Goal: Transaction & Acquisition: Purchase product/service

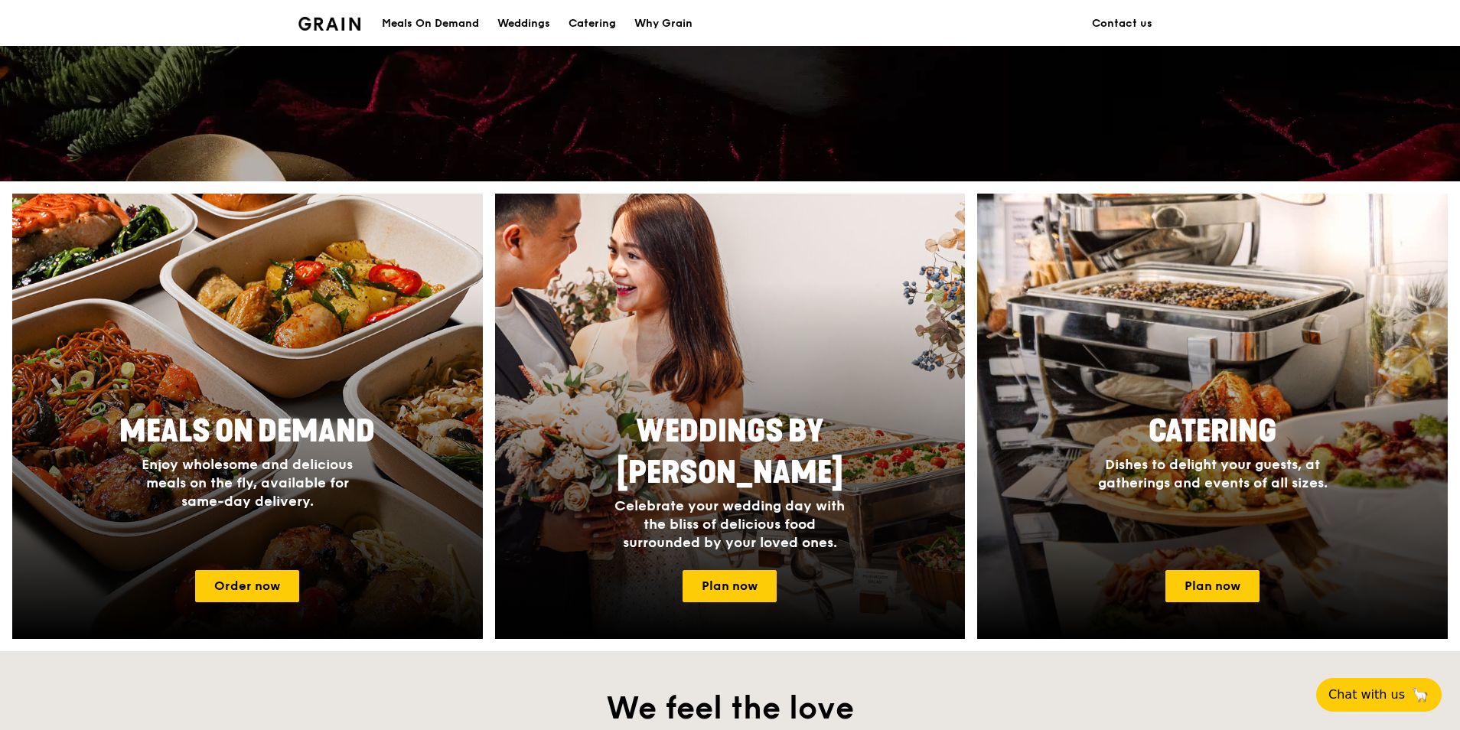
scroll to position [459, 0]
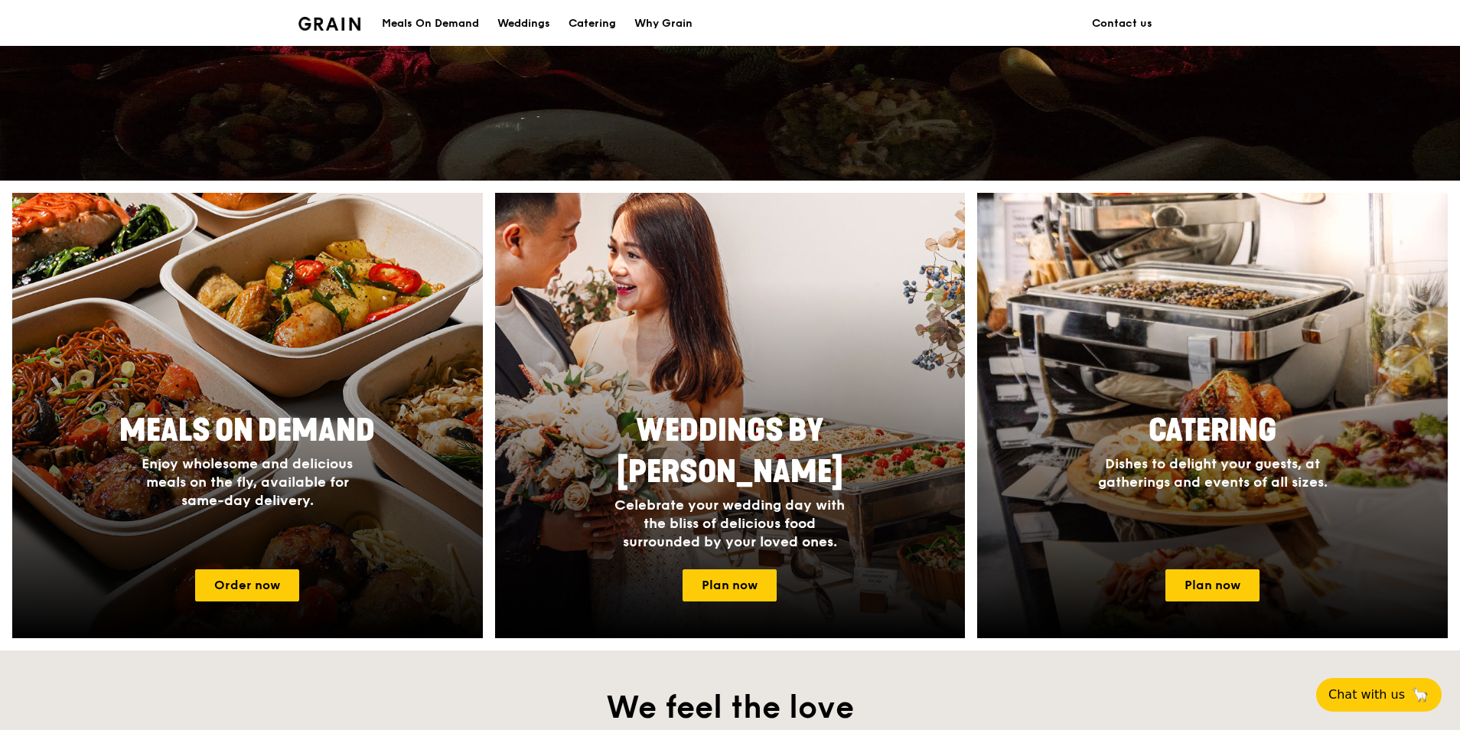
click at [231, 580] on link "Order now" at bounding box center [247, 585] width 104 height 32
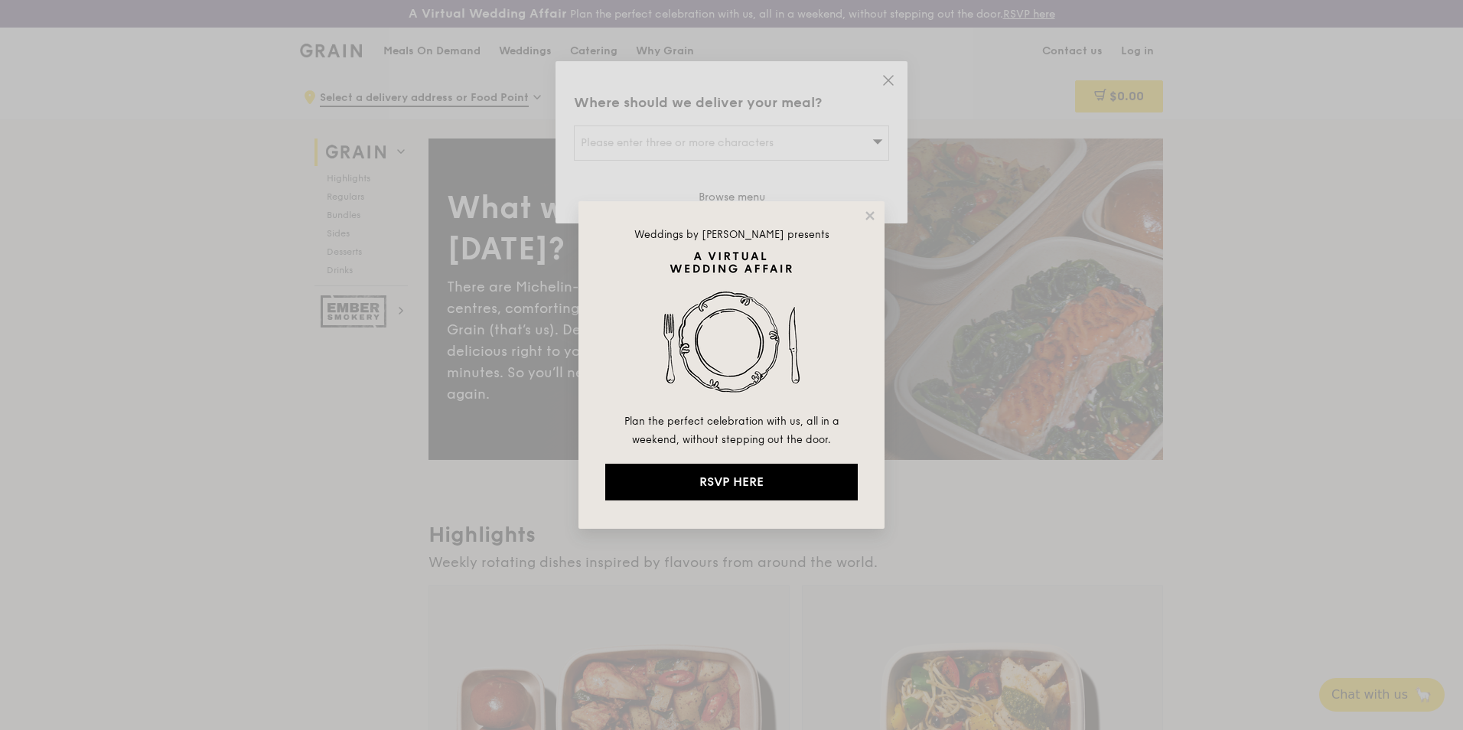
click at [861, 218] on div "Weddings by Grain presents Plan the perfect celebration with us, all in a weeke…" at bounding box center [731, 364] width 306 height 327
click at [865, 217] on icon at bounding box center [870, 216] width 14 height 14
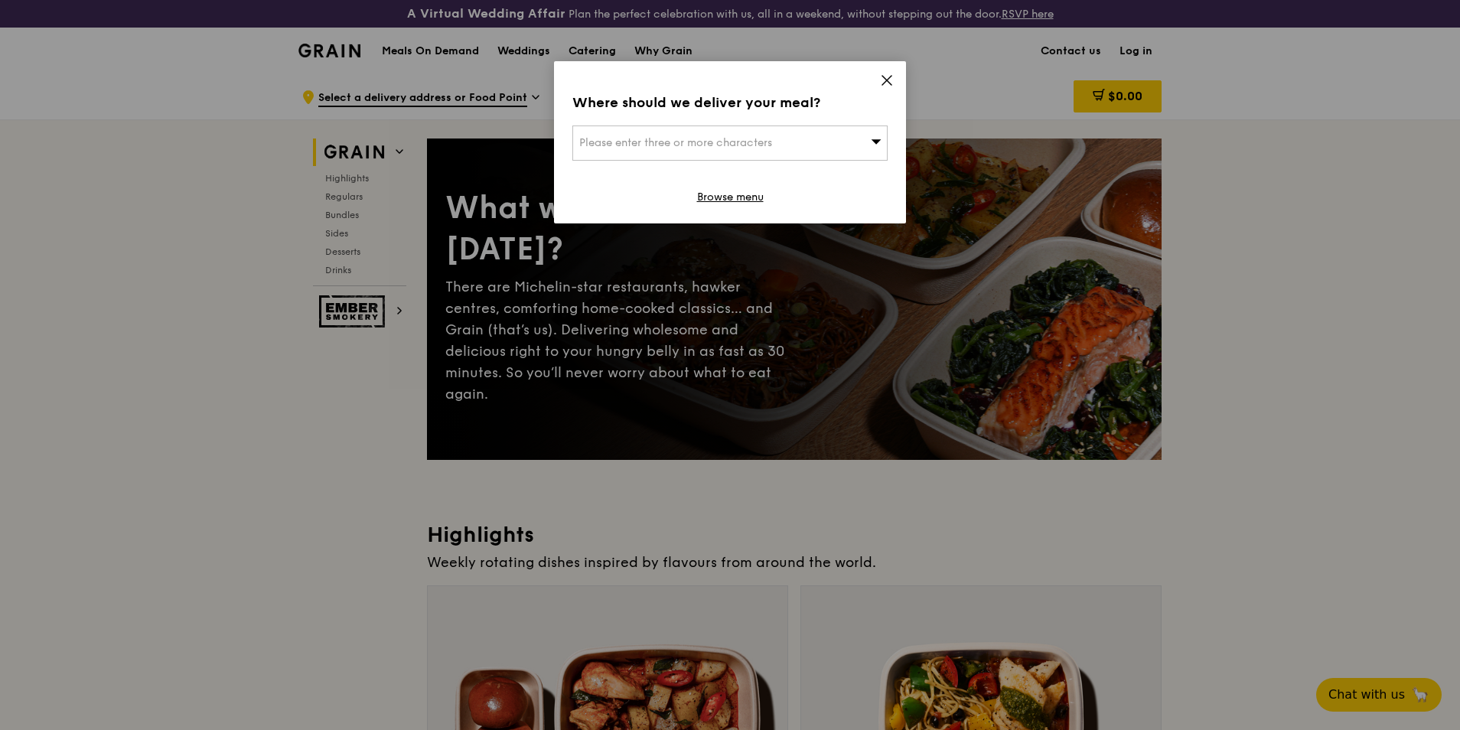
click at [741, 197] on link "Browse menu" at bounding box center [730, 197] width 67 height 15
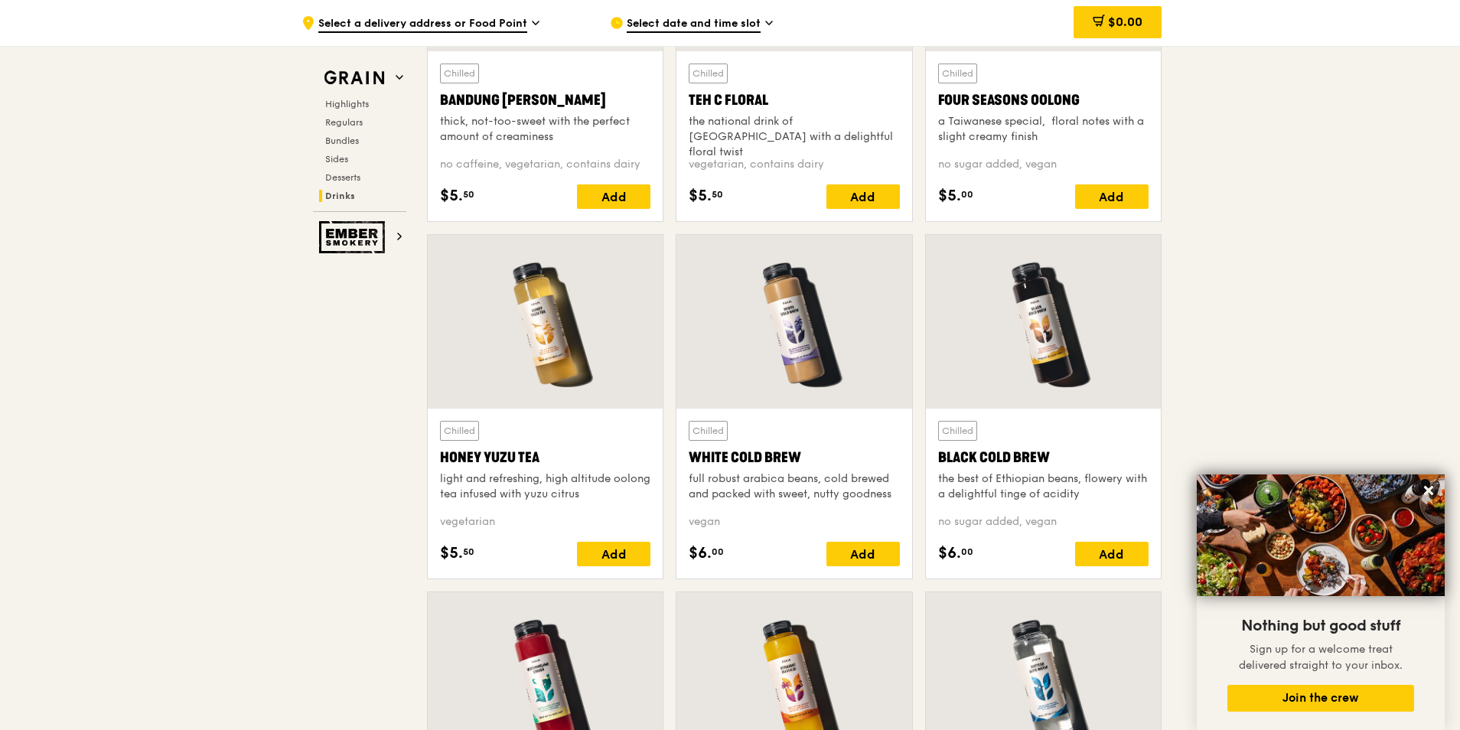
scroll to position [5578, 0]
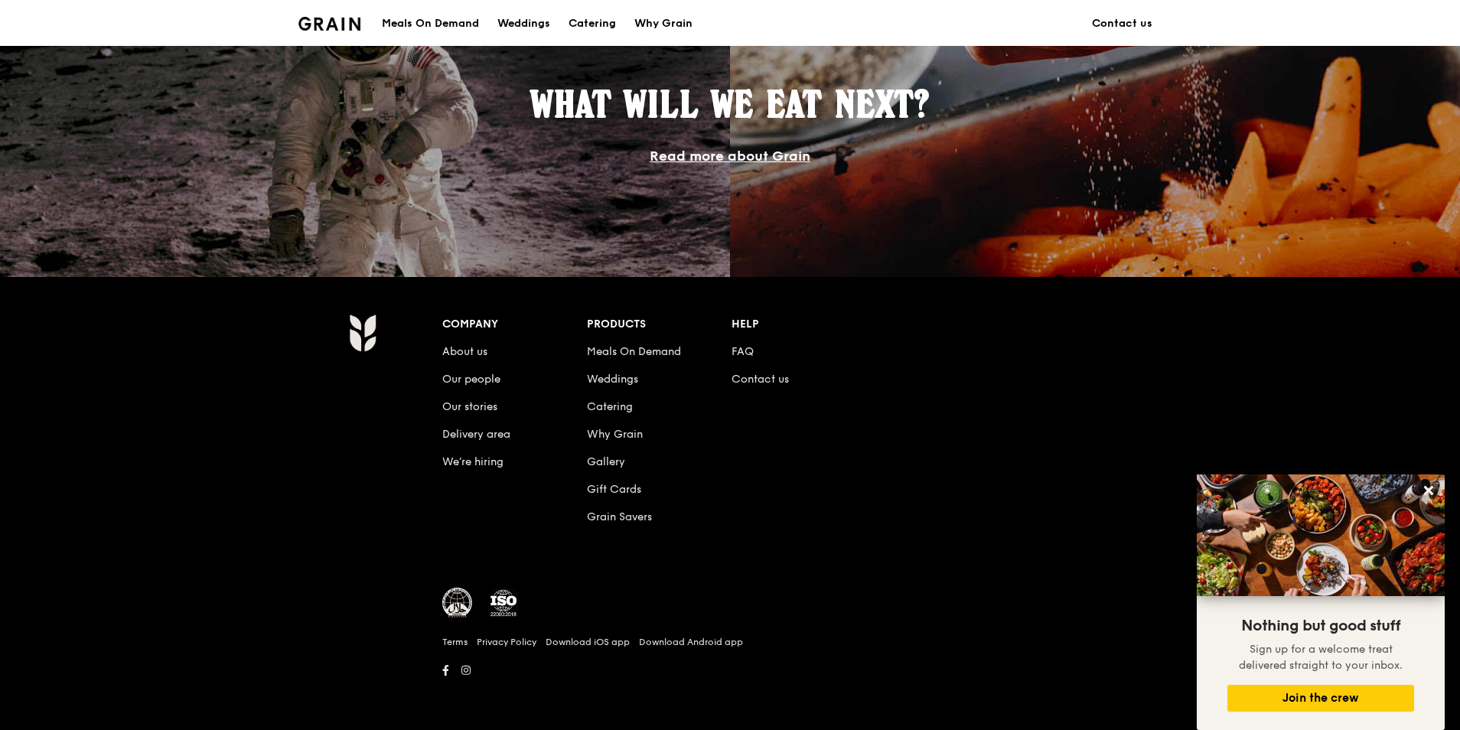
scroll to position [459, 0]
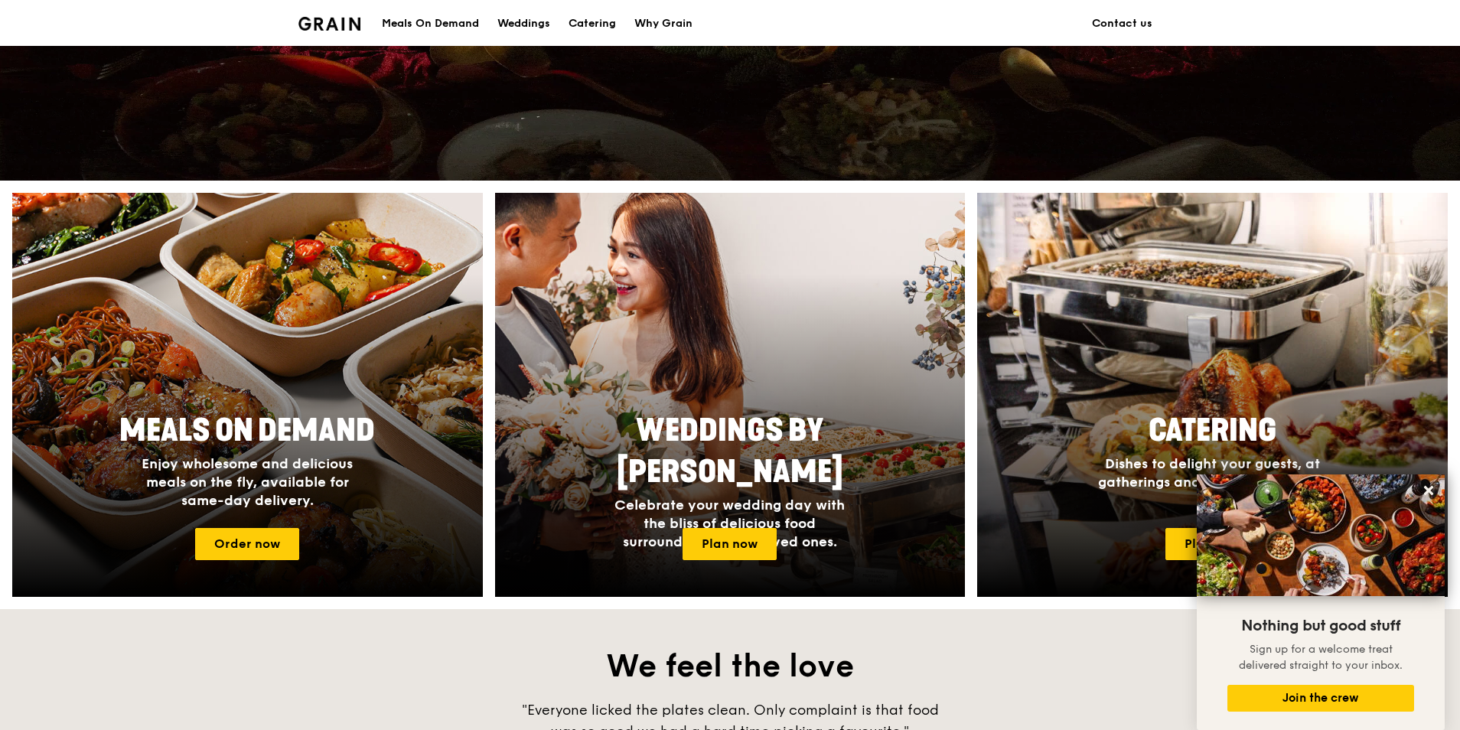
click at [1189, 537] on link "Plan now" at bounding box center [1212, 544] width 94 height 32
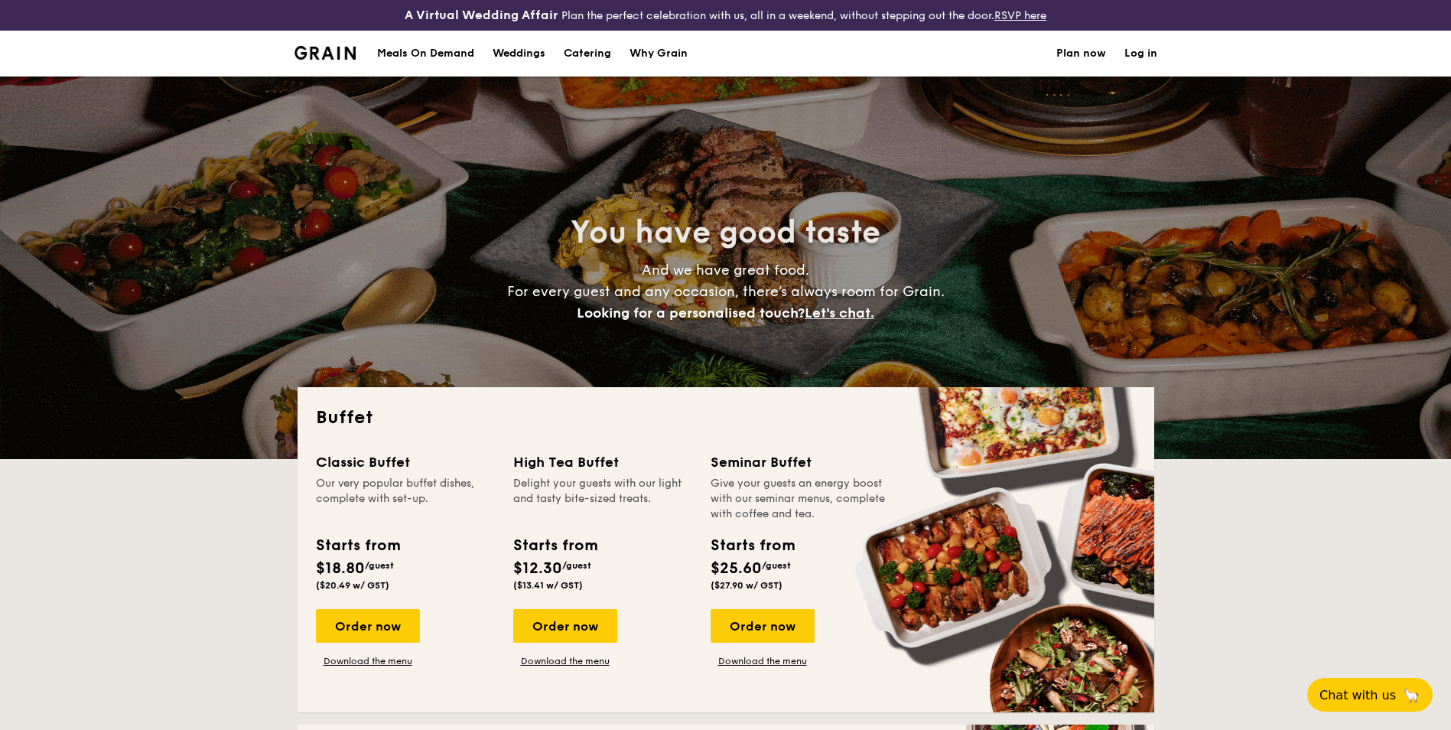
select select
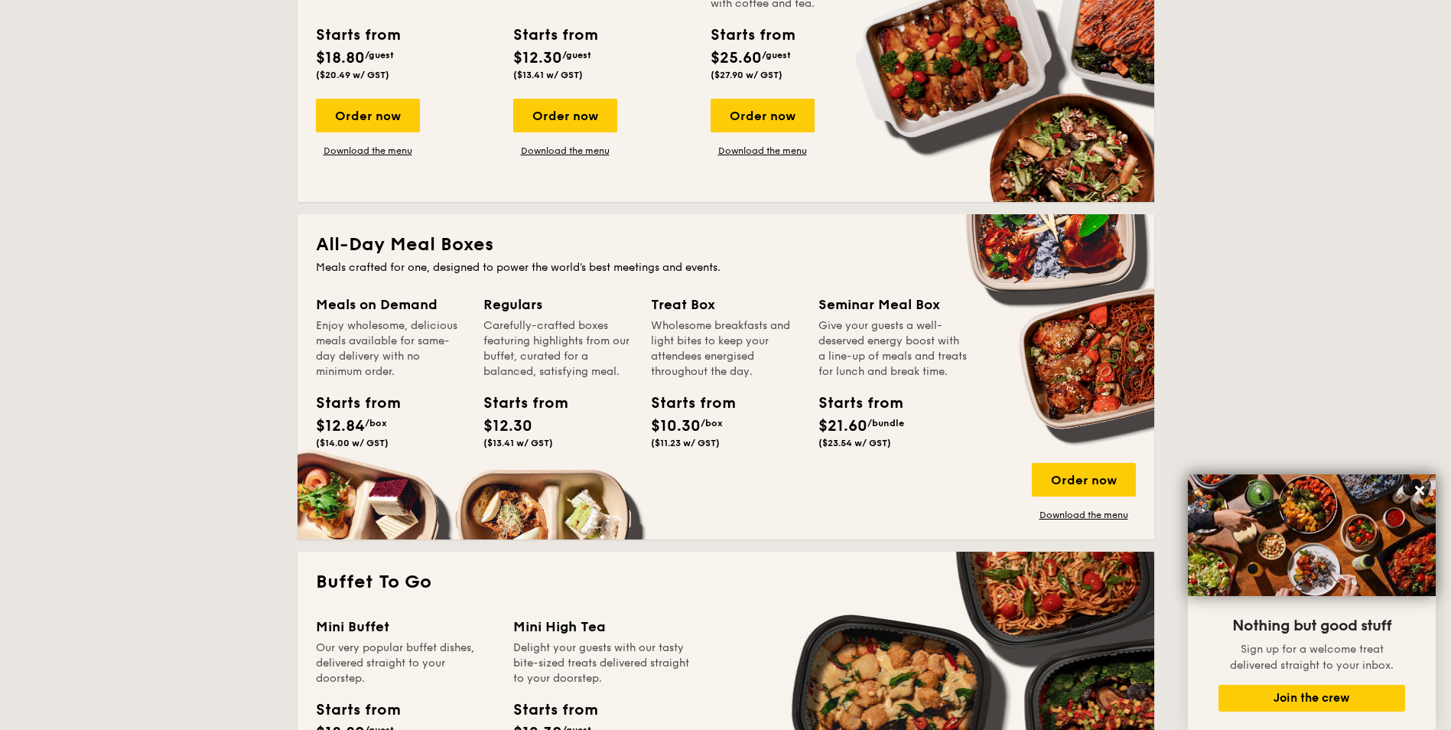
scroll to position [382, 0]
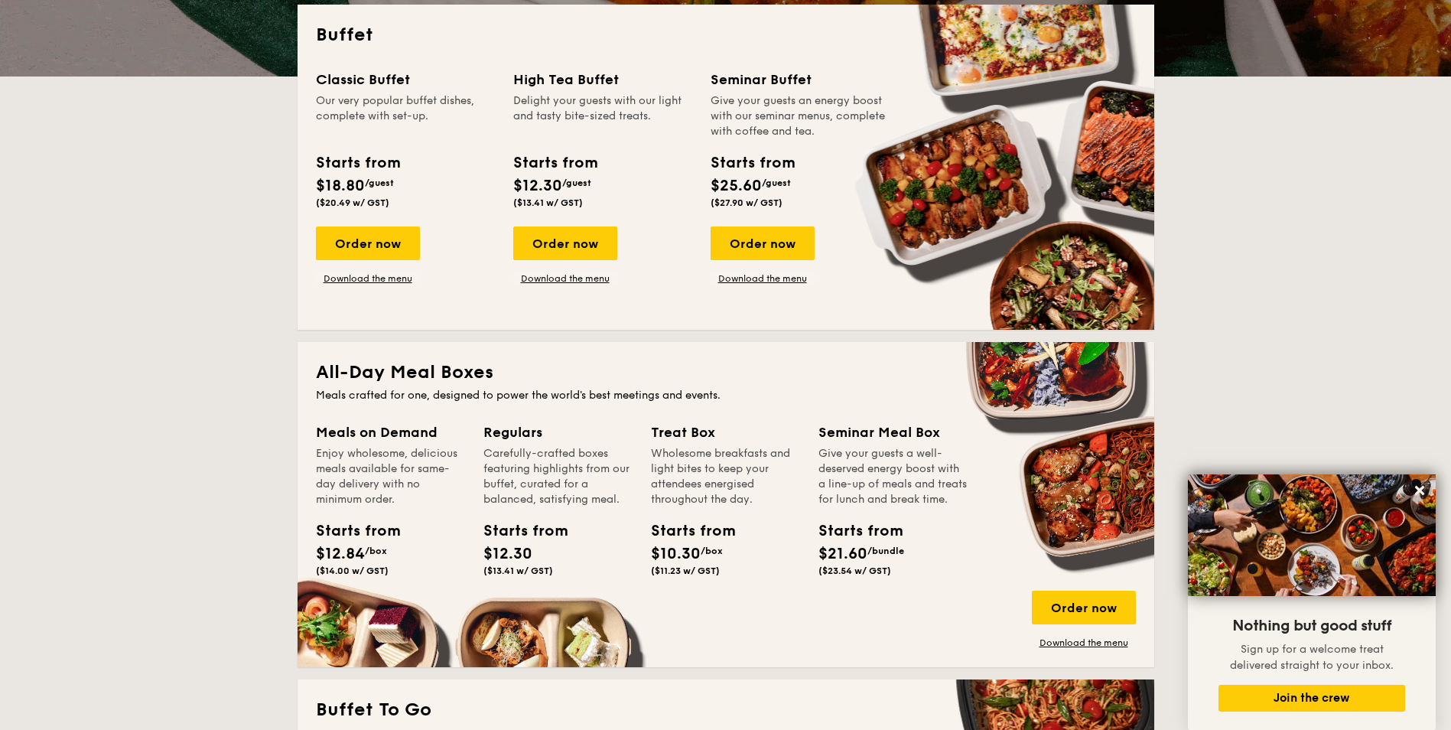
click at [758, 275] on link "Download the menu" at bounding box center [763, 278] width 104 height 12
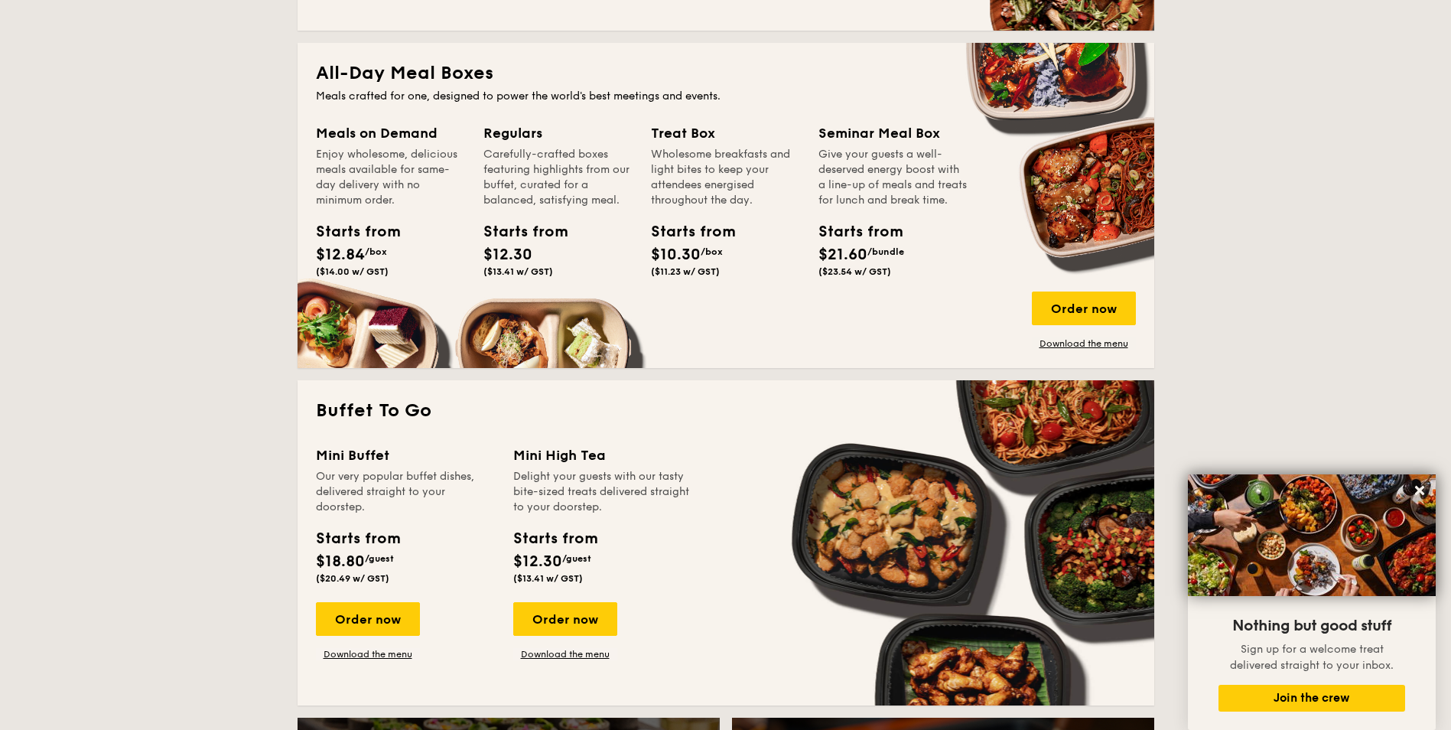
scroll to position [459, 0]
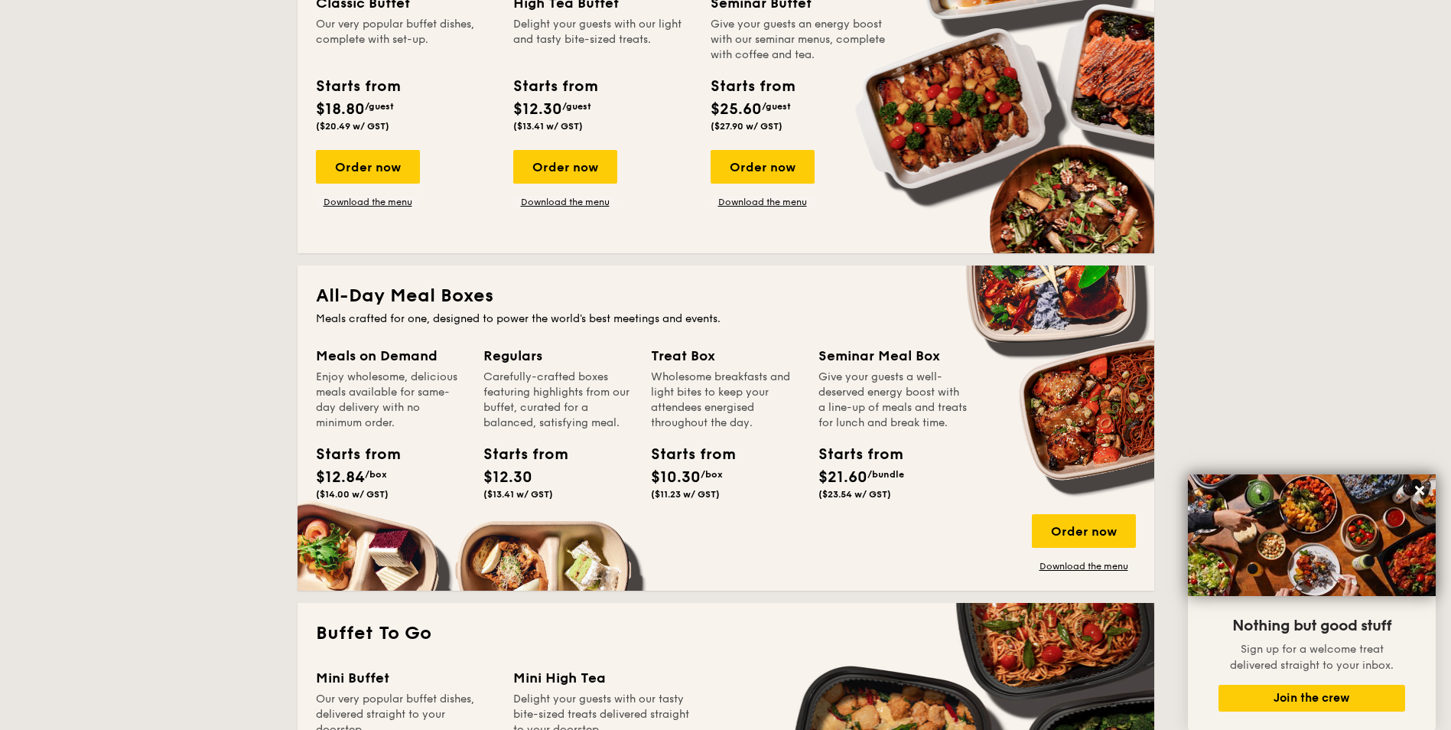
drag, startPoint x: 771, startPoint y: 169, endPoint x: 871, endPoint y: 246, distance: 125.9
click at [771, 169] on div "Order now" at bounding box center [763, 167] width 104 height 34
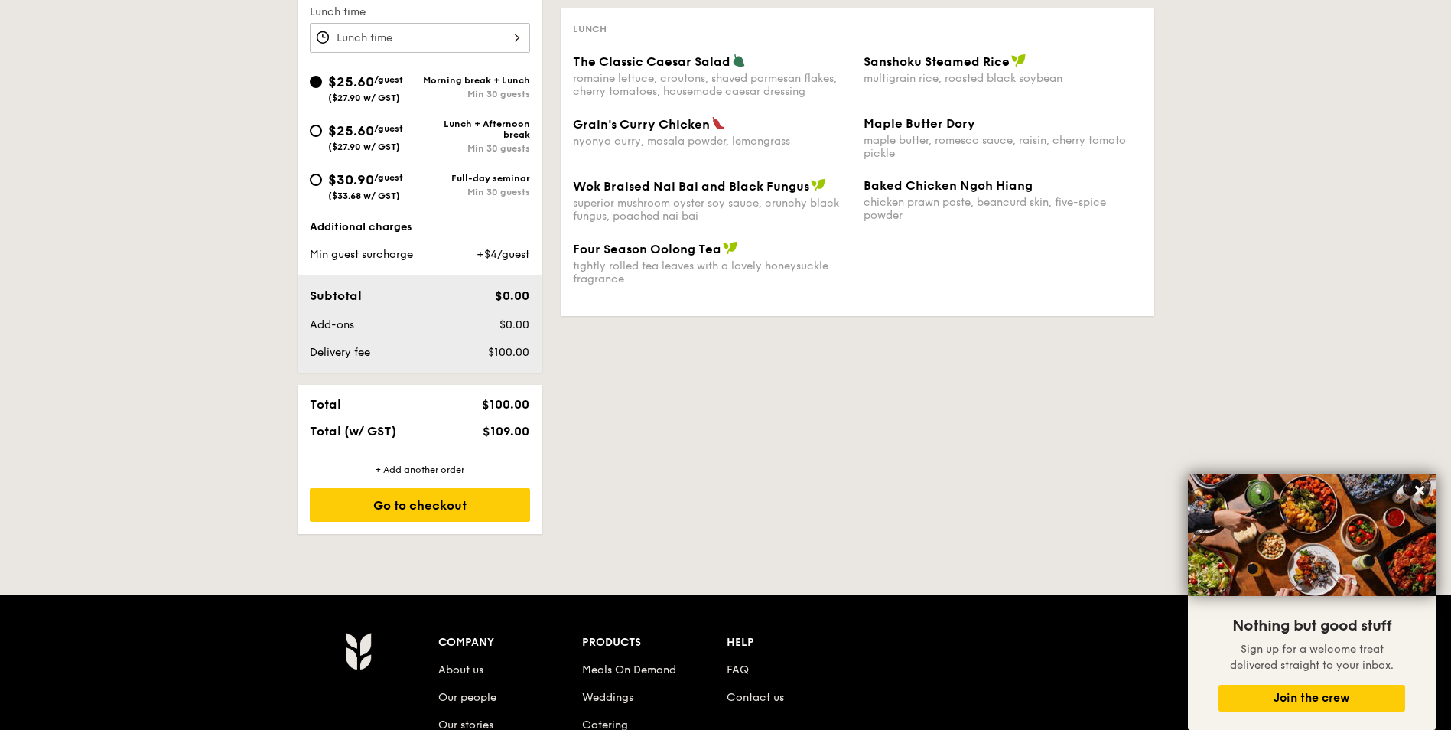
scroll to position [612, 0]
